Goal: Find specific page/section: Find specific page/section

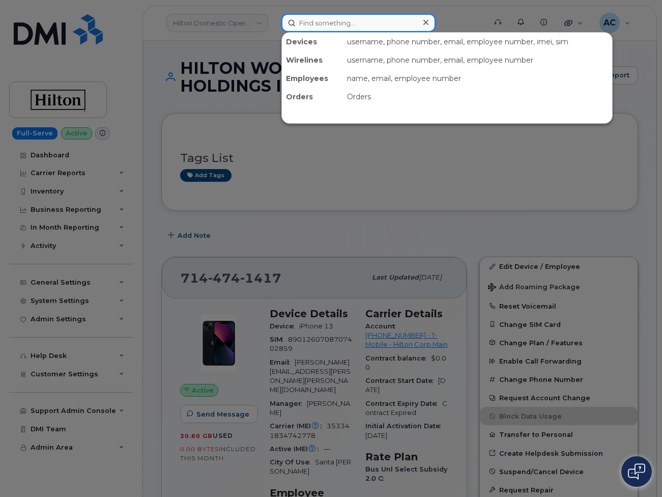
click at [341, 22] on input at bounding box center [358, 23] width 154 height 18
paste input "RITM0246006"
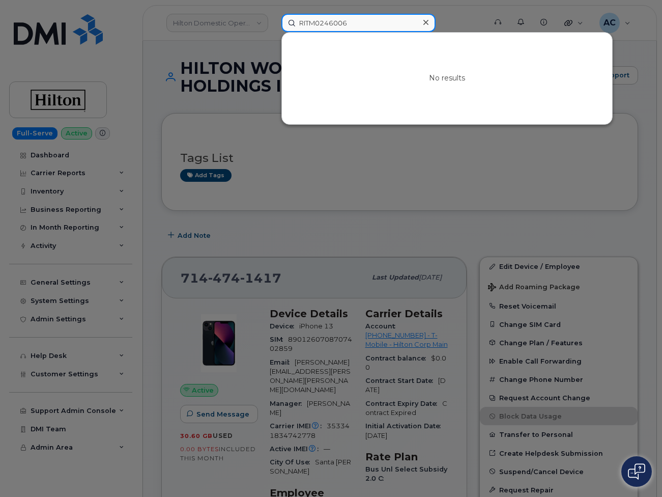
click at [350, 26] on input "RITM0246006" at bounding box center [358, 23] width 154 height 18
paste input "3052055462"
click at [350, 26] on input "RITM0246006" at bounding box center [358, 23] width 154 height 18
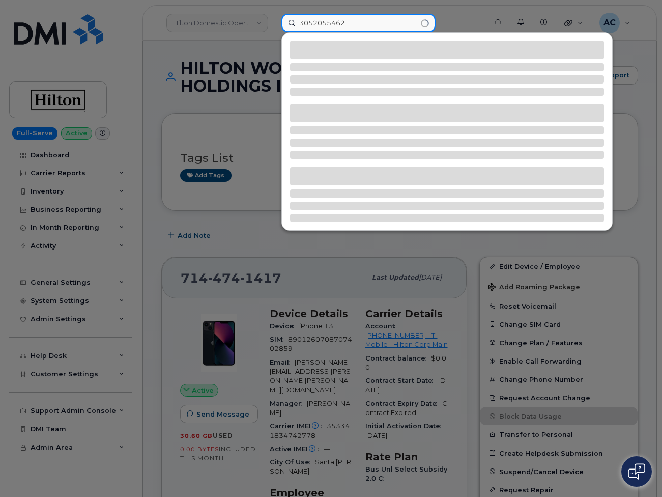
type input "3052055462"
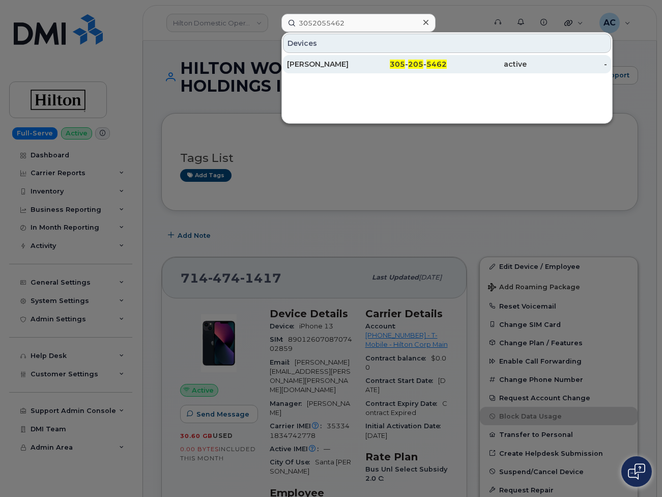
click at [355, 68] on div "[PERSON_NAME]" at bounding box center [327, 64] width 80 height 10
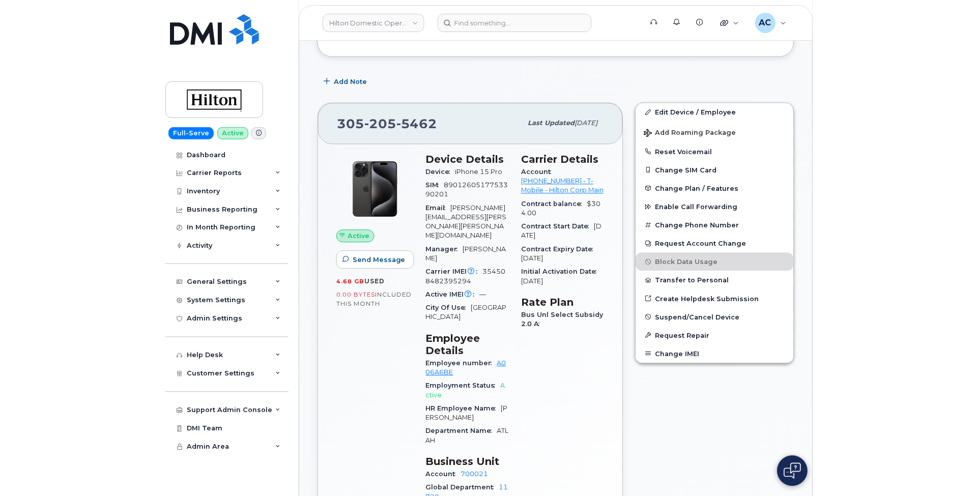
scroll to position [153, 0]
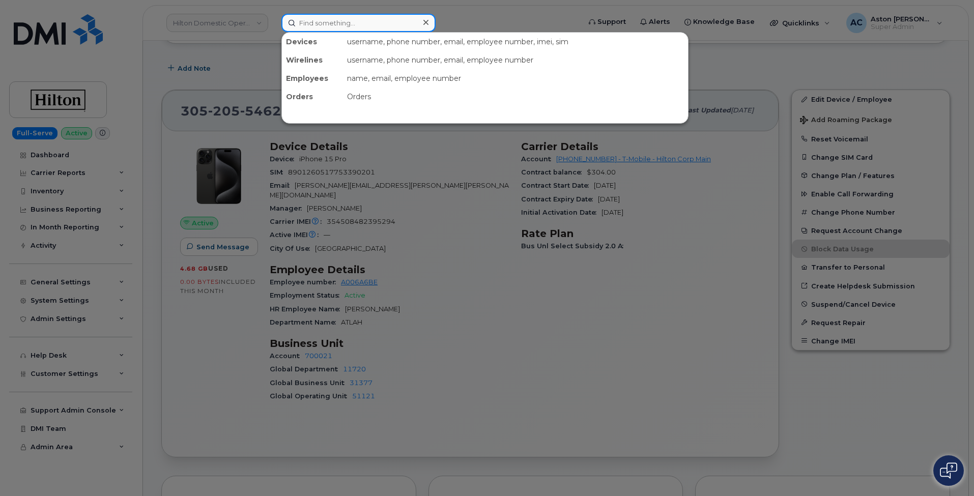
click at [311, 17] on input at bounding box center [358, 23] width 154 height 18
paste input "6022457980"
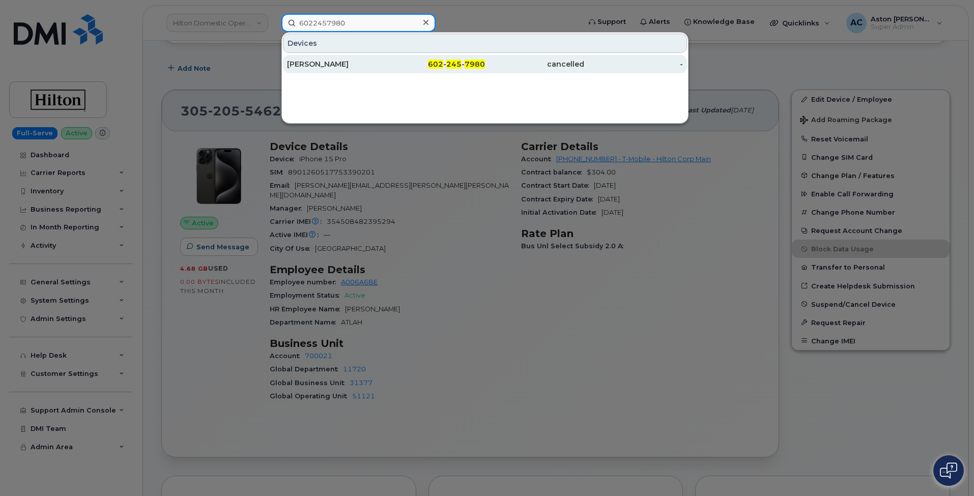
type input "6022457980"
click at [442, 66] on span "602" at bounding box center [435, 64] width 15 height 9
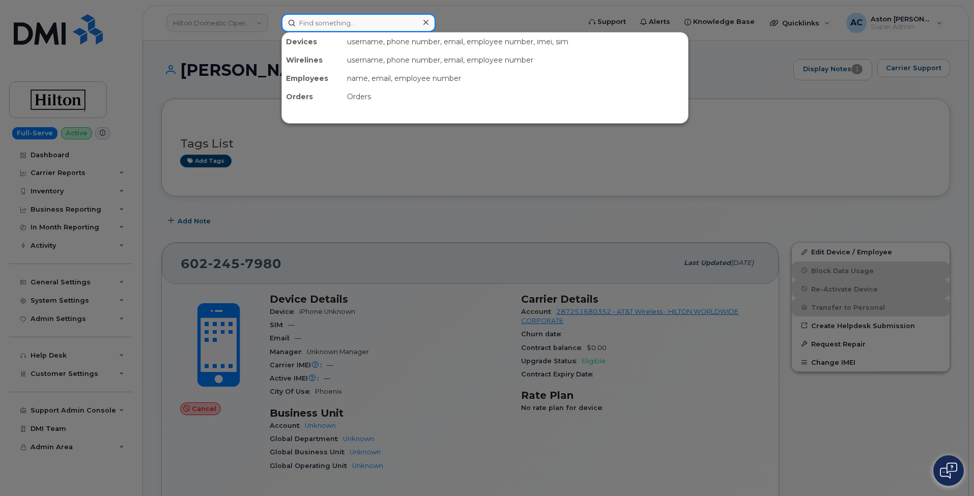
click at [348, 27] on input at bounding box center [358, 23] width 154 height 18
paste input "7036188182"
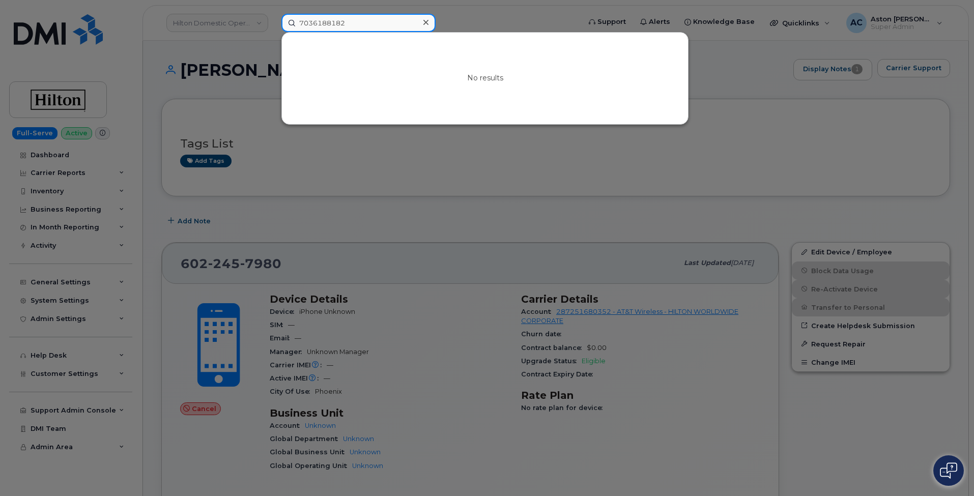
click at [357, 22] on input "7036188182" at bounding box center [358, 23] width 154 height 18
paste input "571-513-2605"
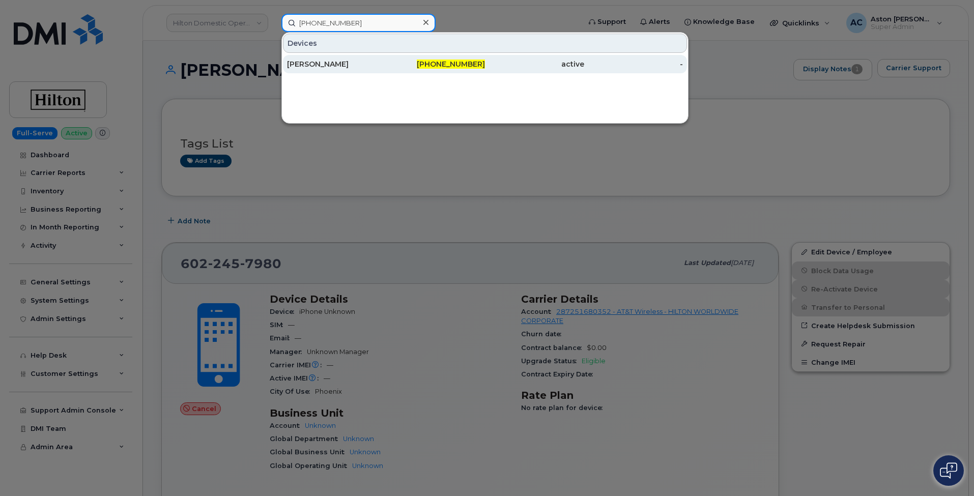
type input "571-513-2605"
click at [485, 59] on div "571-513-2605" at bounding box center [534, 64] width 99 height 18
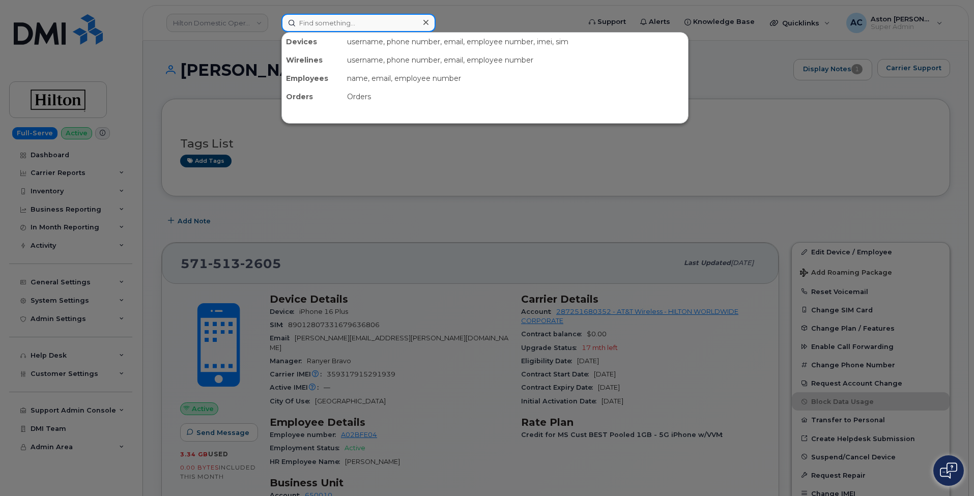
click at [361, 29] on input at bounding box center [358, 23] width 154 height 18
paste input "8034631836"
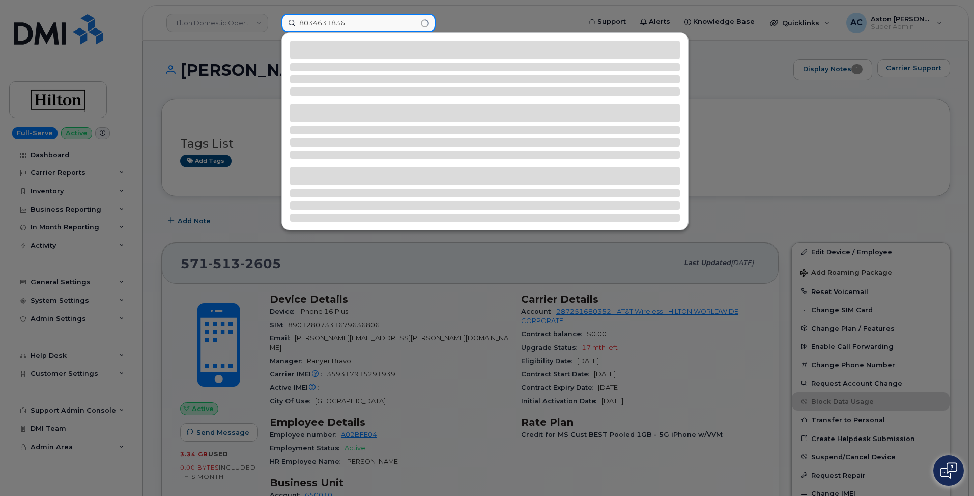
type input "8034631836"
